Goal: Entertainment & Leisure: Consume media (video, audio)

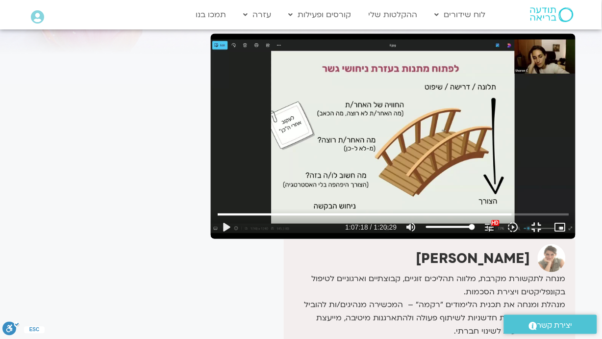
click at [211, 130] on div "Skip Ad 28:06 play_arrow 1:07:18 / 1:20:29 volume_up Mute tune Resolution Auto …" at bounding box center [393, 136] width 365 height 205
click at [549, 239] on button "fullscreen_exit" at bounding box center [537, 227] width 24 height 24
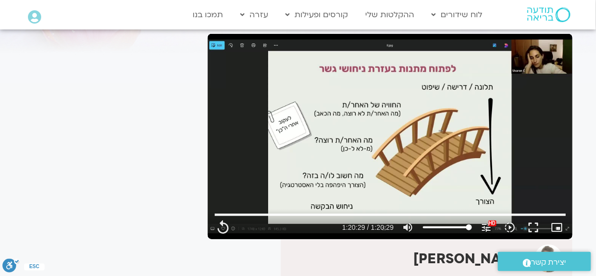
scroll to position [17, 0]
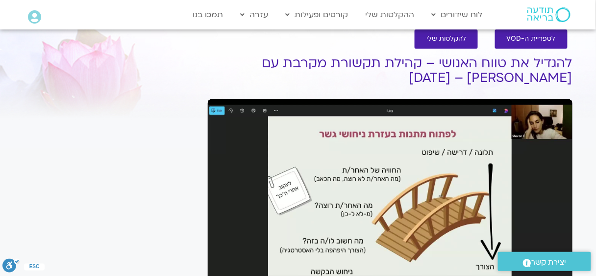
type input "4829.566667"
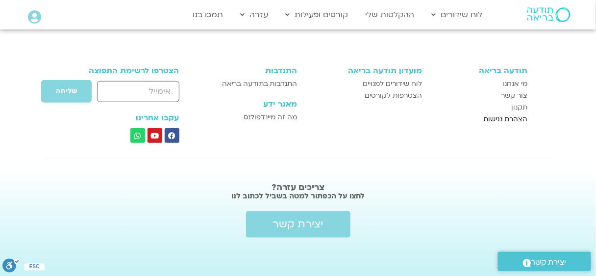
scroll to position [876, 0]
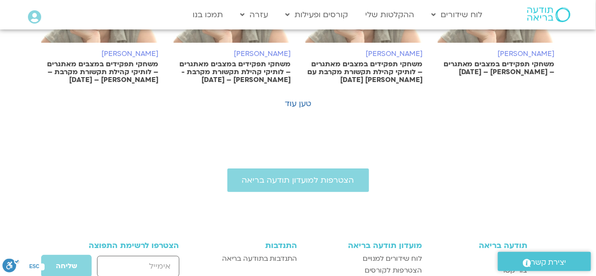
click at [308, 100] on link "טען עוד" at bounding box center [298, 103] width 26 height 11
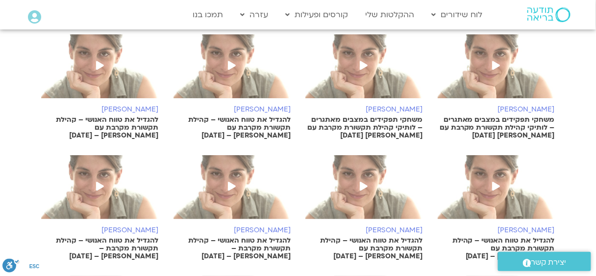
scroll to position [1007, 0]
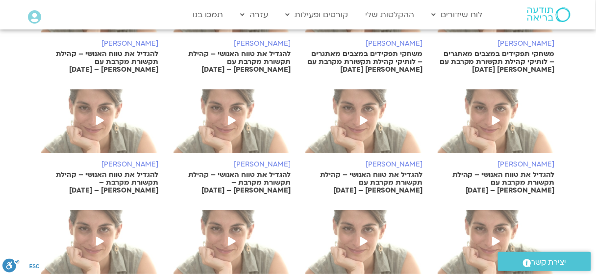
click at [498, 129] on span at bounding box center [496, 121] width 18 height 18
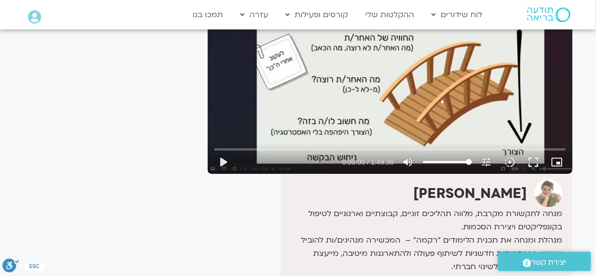
scroll to position [82, 0]
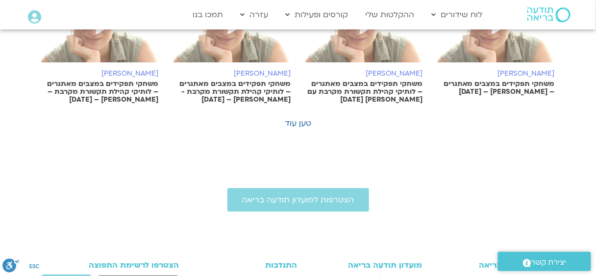
scroll to position [811, 0]
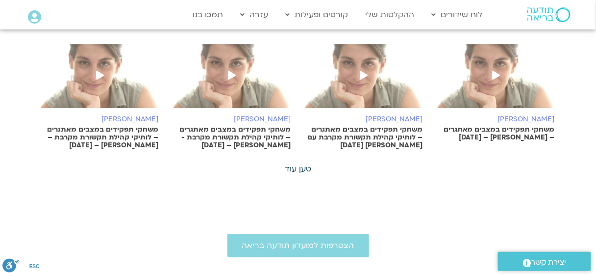
click at [303, 164] on link "טען עוד" at bounding box center [298, 168] width 26 height 11
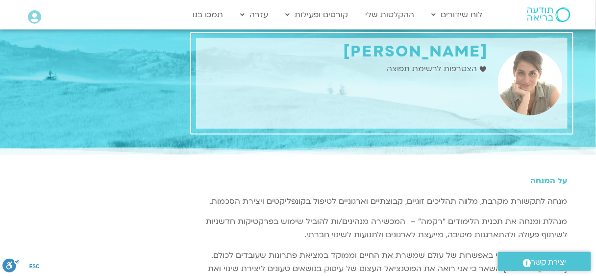
scroll to position [0, 0]
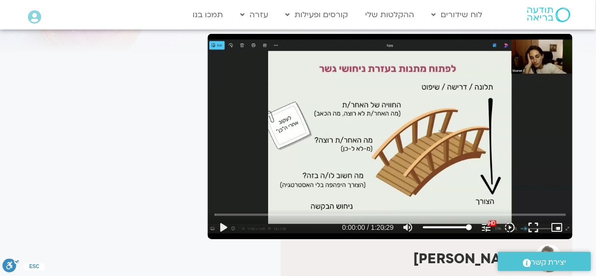
scroll to position [17, 0]
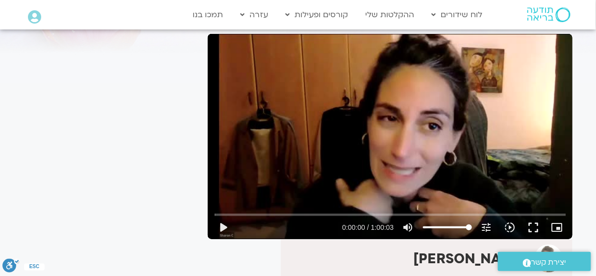
scroll to position [17, 0]
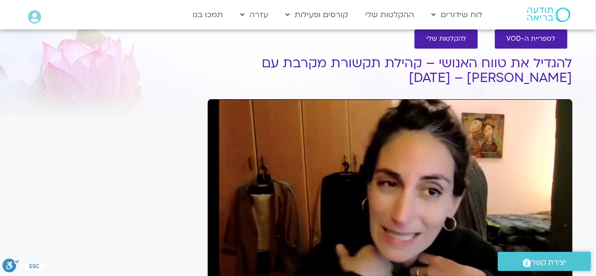
click at [448, 158] on div "Skip Ad play_arrow 0:00:00 / 1:00:03 volume_up Mute tune Resolution Auto 381p s…" at bounding box center [390, 201] width 365 height 205
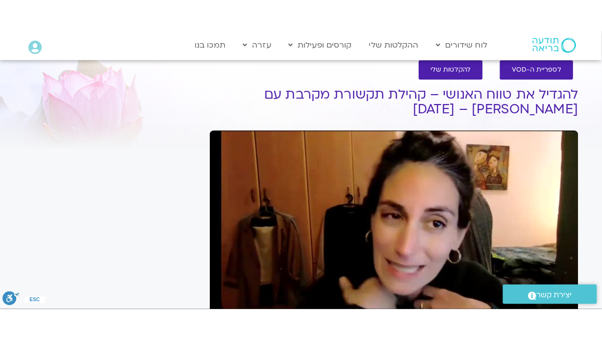
scroll to position [82, 0]
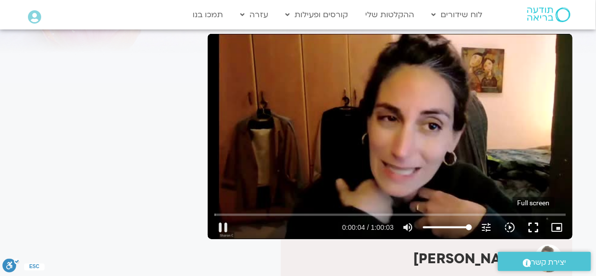
click at [537, 228] on button "fullscreen" at bounding box center [534, 227] width 24 height 24
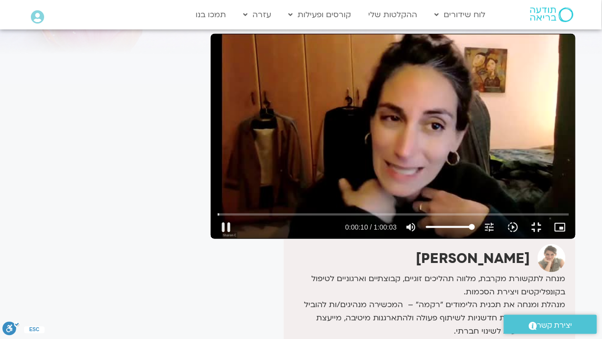
type input "11.000823"
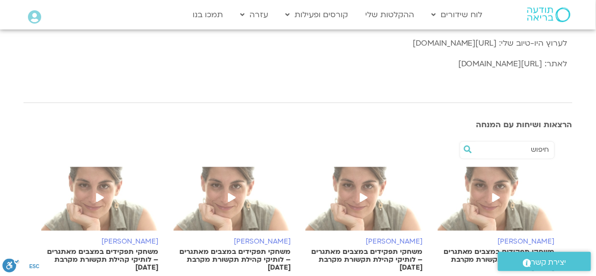
scroll to position [392, 0]
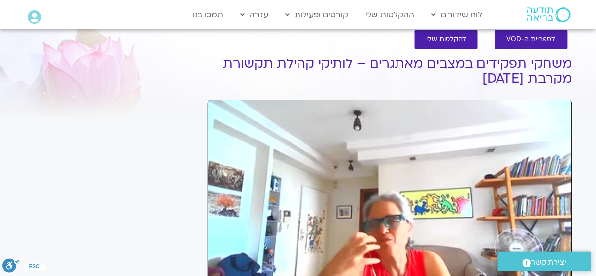
scroll to position [82, 0]
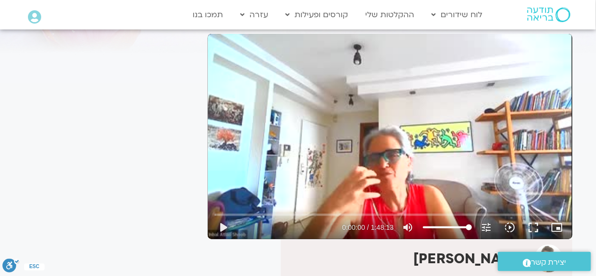
click at [269, 98] on div "Skip Ad play_arrow 0:00:00 / 1:48:13 volume_up Mute tune Resolution Auto 240p s…" at bounding box center [390, 136] width 365 height 205
click at [282, 215] on input "Seek" at bounding box center [391, 214] width 352 height 6
click at [320, 215] on input "Seek" at bounding box center [391, 214] width 352 height 6
click at [343, 213] on input "Seek" at bounding box center [391, 214] width 352 height 6
click at [368, 215] on input "Seek" at bounding box center [391, 214] width 352 height 6
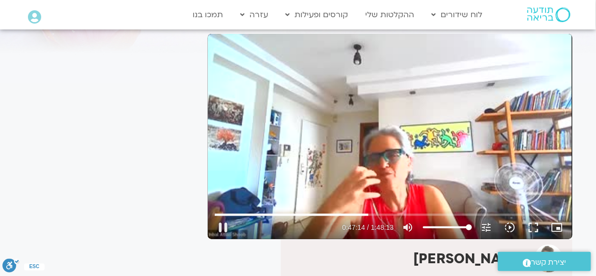
type input "2834.619607"
type input "58.4545454545455"
type input "2834.757251"
type input "58.4545454545455"
click at [451, 226] on input "Volume" at bounding box center [447, 227] width 49 height 6
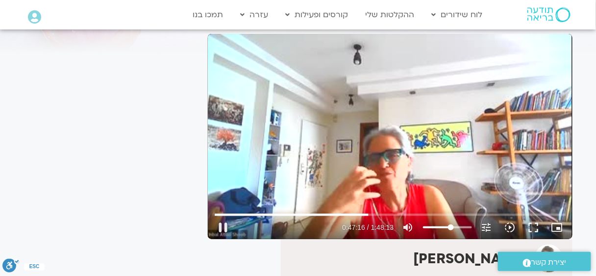
type input "2836.316272"
type input "43.5397727272727"
click at [445, 226] on input "Volume" at bounding box center [447, 227] width 49 height 6
click at [394, 142] on div "Skip Ad 1:00:57 pause 0:47:20 / 1:48:13 volume_up Mute tune Resolution Auto 240…" at bounding box center [390, 136] width 365 height 205
type input "2840.457935"
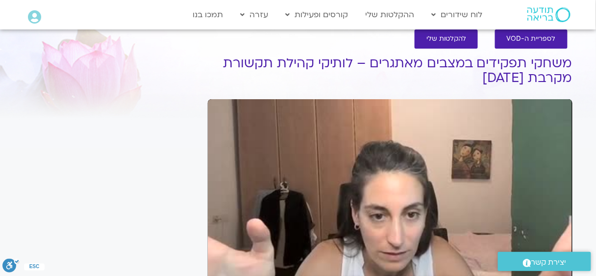
scroll to position [17, 0]
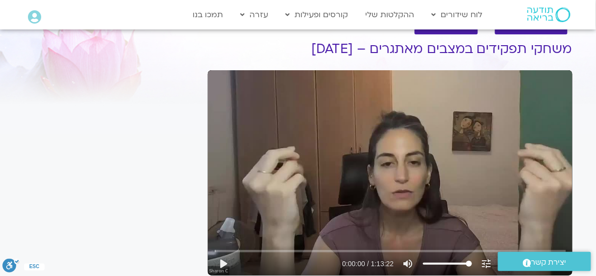
scroll to position [97, 0]
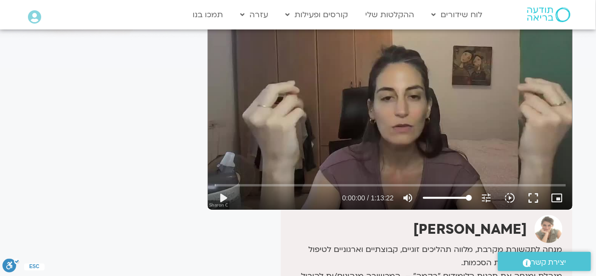
click at [340, 103] on div "Skip Ad 34:34 play_arrow 0:00:00 / 1:13:22 volume_up Mute tune Resolution Auto …" at bounding box center [390, 106] width 365 height 205
click at [345, 184] on input "Seek" at bounding box center [391, 185] width 352 height 6
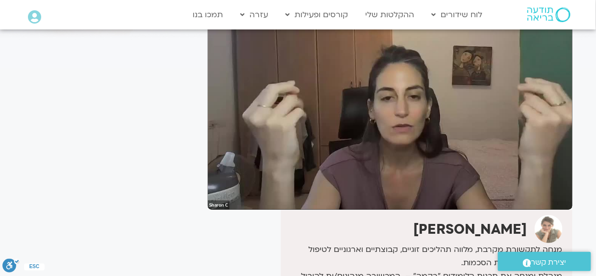
scroll to position [31, 0]
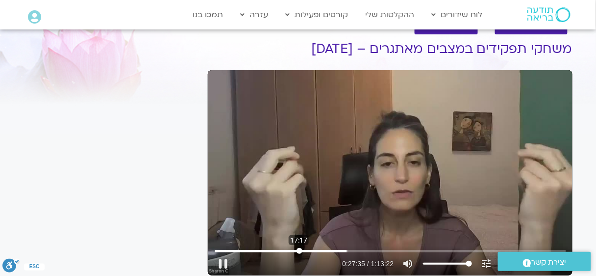
click at [299, 248] on input "Seek" at bounding box center [391, 251] width 352 height 6
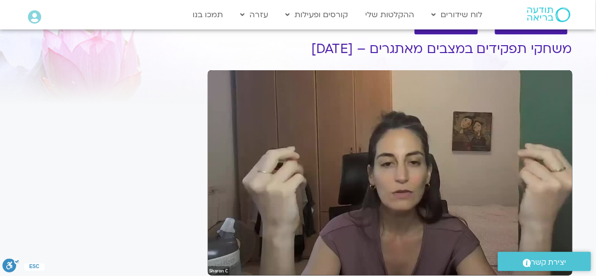
scroll to position [97, 0]
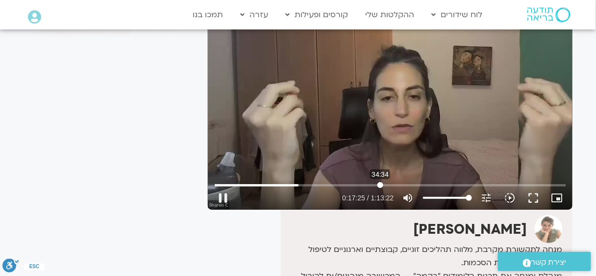
click at [380, 184] on input "Seek" at bounding box center [391, 185] width 352 height 6
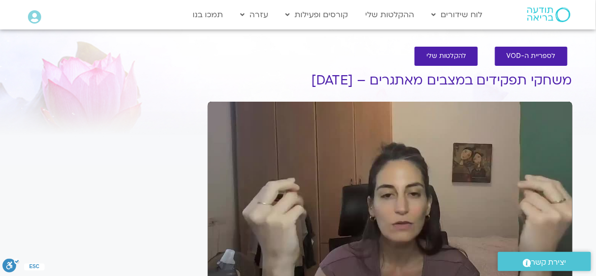
scroll to position [65, 0]
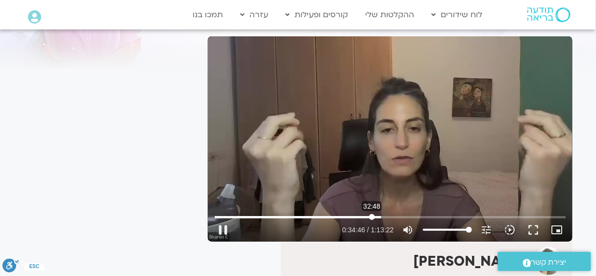
click at [372, 215] on input "Seek" at bounding box center [391, 217] width 352 height 6
click at [365, 216] on input "Seek" at bounding box center [391, 217] width 352 height 6
click at [373, 218] on input "Seek" at bounding box center [391, 217] width 352 height 6
click at [371, 218] on input "Seek" at bounding box center [391, 217] width 352 height 6
click at [372, 216] on input "Seek" at bounding box center [391, 217] width 352 height 6
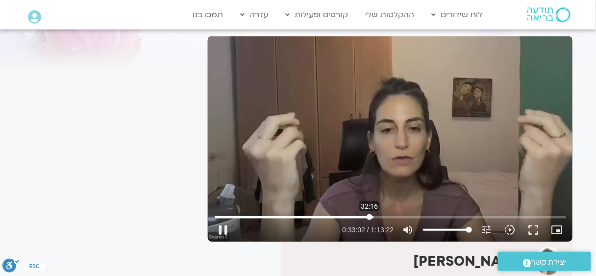
click at [369, 217] on input "Seek" at bounding box center [391, 217] width 352 height 6
type input "1942.435065"
type input "71.9090909090909"
click at [457, 229] on input "Volume" at bounding box center [447, 229] width 49 height 6
type input "1975.799458"
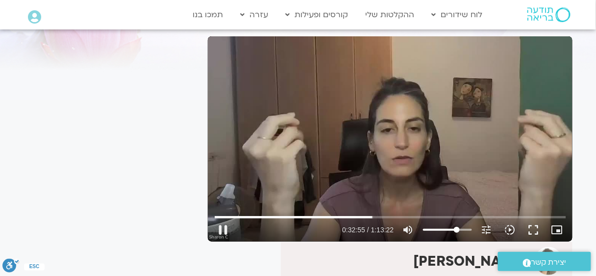
type input "62.8181818181818"
type input "1975.896264"
type input "62.8181818181818"
click at [453, 228] on input "Volume" at bounding box center [447, 229] width 49 height 6
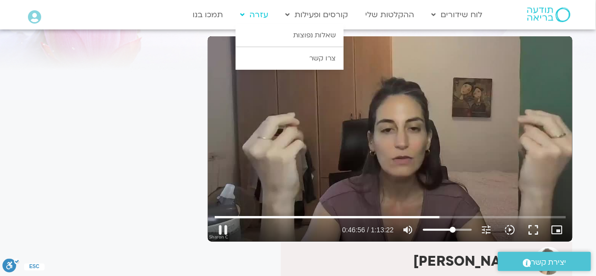
type input "2816.142793"
